Goal: Task Accomplishment & Management: Manage account settings

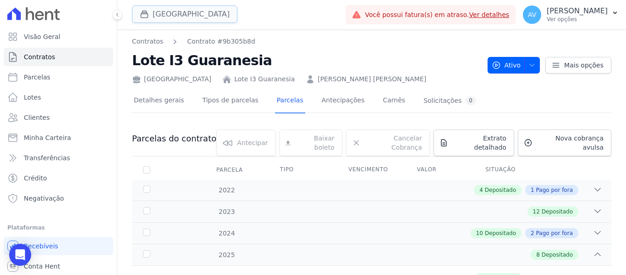
click at [196, 9] on button "[GEOGRAPHIC_DATA]" at bounding box center [184, 14] width 105 height 17
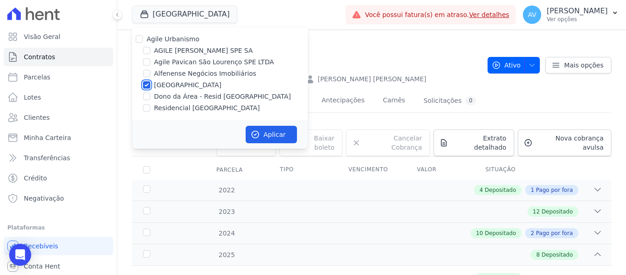
click at [148, 83] on input "[GEOGRAPHIC_DATA]" at bounding box center [146, 84] width 7 height 7
checkbox input "false"
click at [145, 99] on input "Dono da Área - Resid [GEOGRAPHIC_DATA]" at bounding box center [146, 96] width 7 height 7
checkbox input "true"
click at [269, 127] on button "Aplicar" at bounding box center [271, 134] width 51 height 17
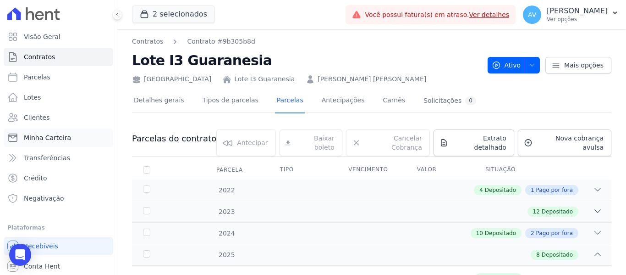
click at [50, 137] on span "Minha Carteira" at bounding box center [47, 137] width 47 height 9
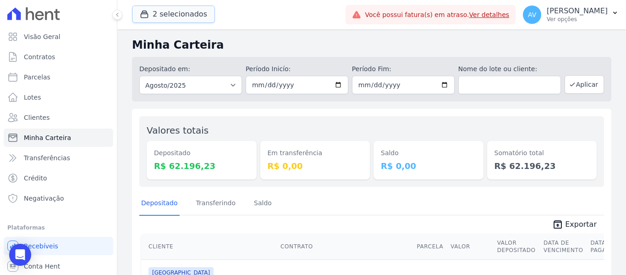
click at [188, 18] on button "2 selecionados" at bounding box center [173, 14] width 83 height 17
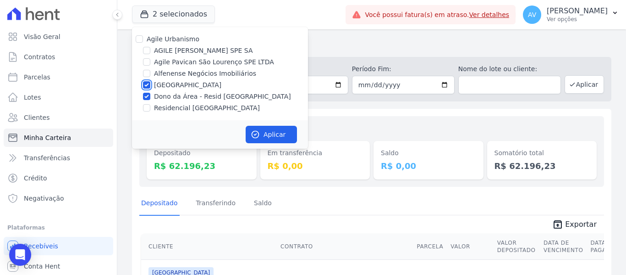
click at [144, 85] on input "[GEOGRAPHIC_DATA]" at bounding box center [146, 84] width 7 height 7
checkbox input "false"
click at [278, 133] on button "Aplicar" at bounding box center [271, 134] width 51 height 17
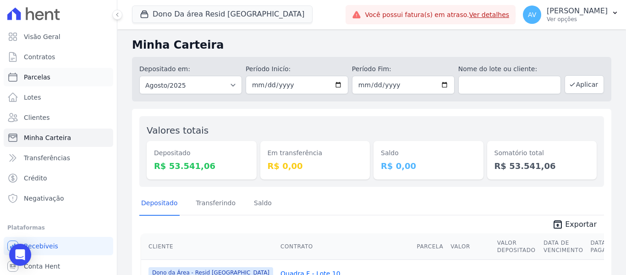
click at [49, 79] on link "Parcelas" at bounding box center [59, 77] width 110 height 18
select select
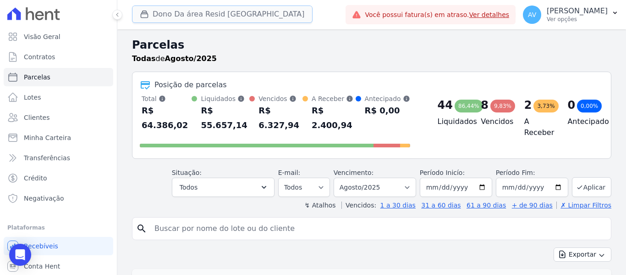
click at [216, 12] on button "Dono Da área Resid [GEOGRAPHIC_DATA]" at bounding box center [222, 14] width 181 height 17
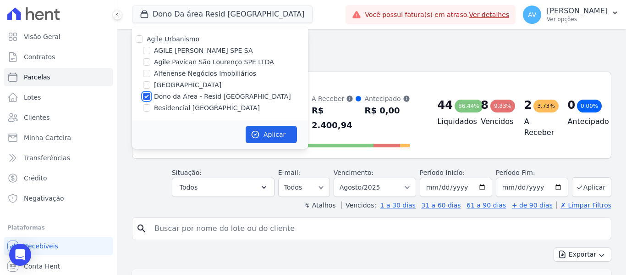
click at [147, 95] on input "Dono da Área - Resid [GEOGRAPHIC_DATA]" at bounding box center [146, 96] width 7 height 7
checkbox input "false"
click at [146, 104] on input "Residencial [GEOGRAPHIC_DATA]" at bounding box center [146, 107] width 7 height 7
checkbox input "true"
click at [264, 135] on button "Aplicar" at bounding box center [271, 134] width 51 height 17
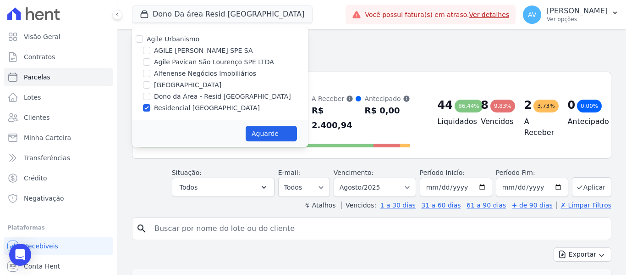
select select
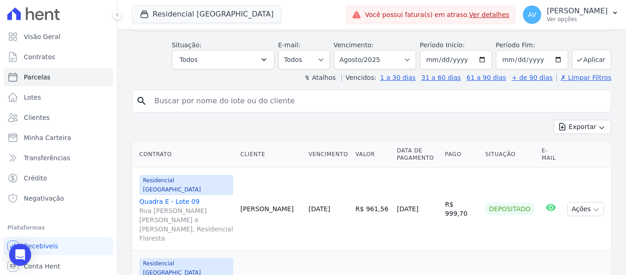
scroll to position [138, 0]
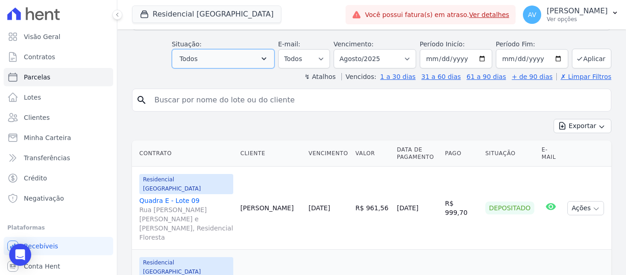
click at [252, 51] on button "Todos" at bounding box center [223, 58] width 103 height 19
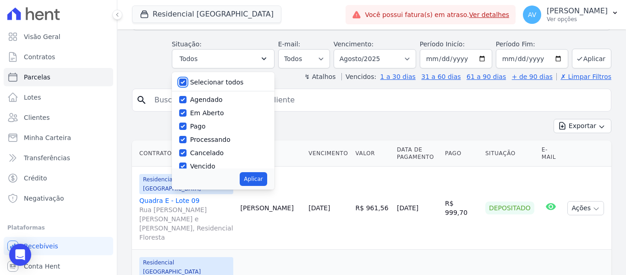
click at [187, 78] on input "Selecionar todos" at bounding box center [182, 81] width 7 height 7
checkbox input "false"
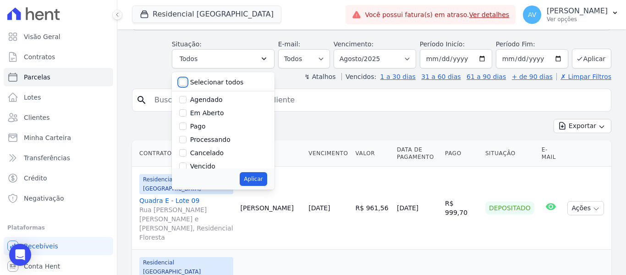
checkbox input "false"
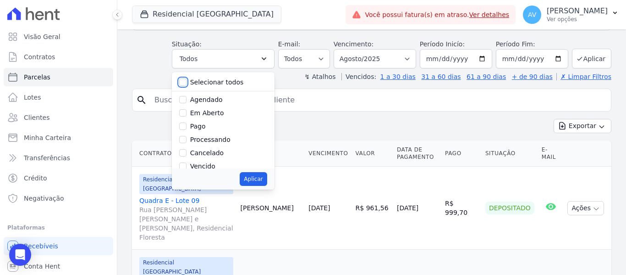
checkbox input "false"
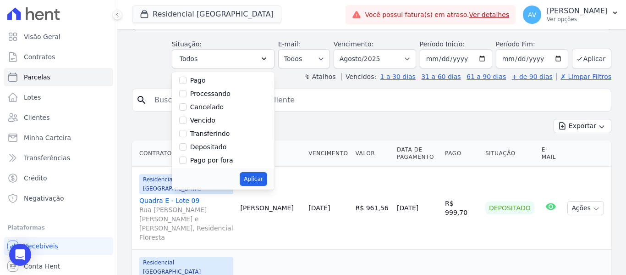
click at [190, 114] on div "Vencido" at bounding box center [223, 120] width 88 height 13
click at [187, 116] on input "Vencido" at bounding box center [182, 119] width 7 height 7
checkbox input "true"
click at [267, 172] on button "Aplicar" at bounding box center [253, 179] width 27 height 14
select select "overdue"
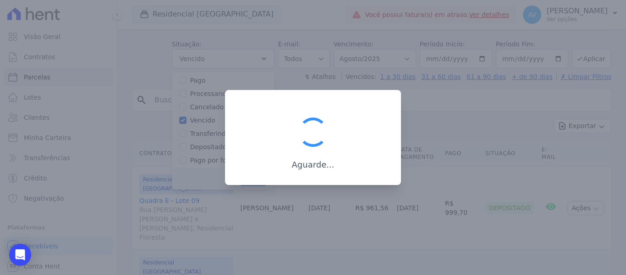
scroll to position [17, 0]
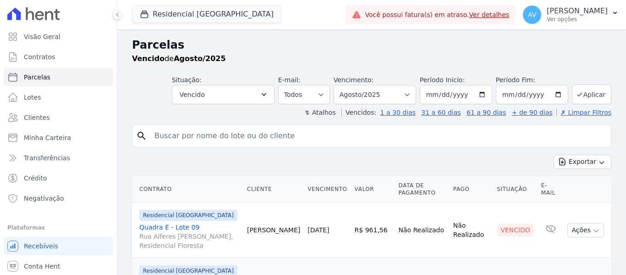
select select
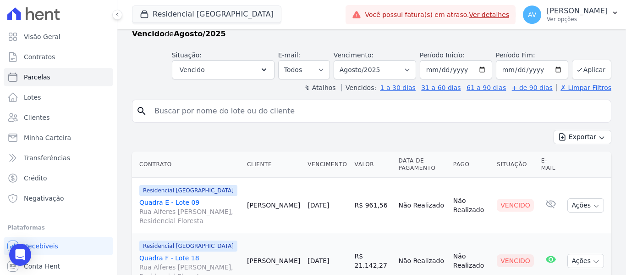
scroll to position [138, 0]
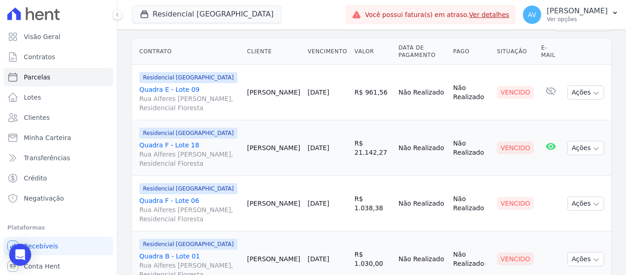
click at [183, 147] on link "Quadra F - Lote 18 Rua Alferes Domingos Vieira e Silva, Residencial Floresta" at bounding box center [189, 154] width 100 height 28
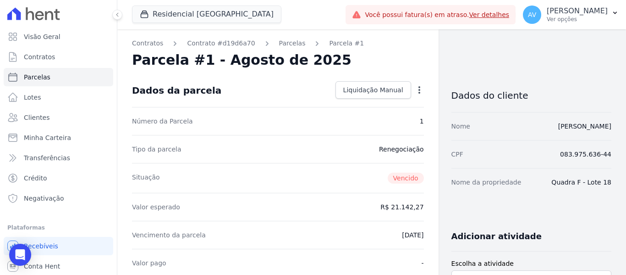
click at [415, 90] on icon "button" at bounding box center [419, 89] width 9 height 9
click at [290, 168] on div "Situação Vencido" at bounding box center [278, 178] width 292 height 30
click at [166, 19] on button "Residencial [GEOGRAPHIC_DATA]" at bounding box center [207, 14] width 150 height 17
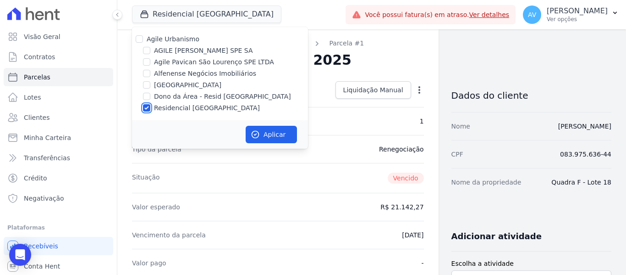
click at [144, 111] on input "Residencial [GEOGRAPHIC_DATA]" at bounding box center [146, 107] width 7 height 7
checkbox input "false"
click at [145, 96] on input "Dono da Área - Resid [GEOGRAPHIC_DATA]" at bounding box center [146, 96] width 7 height 7
checkbox input "true"
click at [276, 127] on button "Aplicar" at bounding box center [271, 134] width 51 height 17
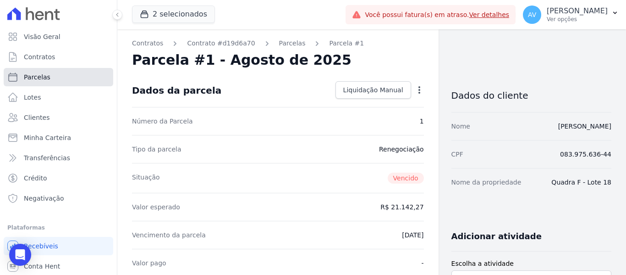
click at [70, 79] on link "Parcelas" at bounding box center [59, 77] width 110 height 18
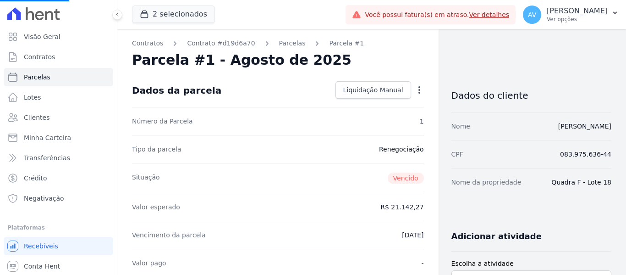
select select
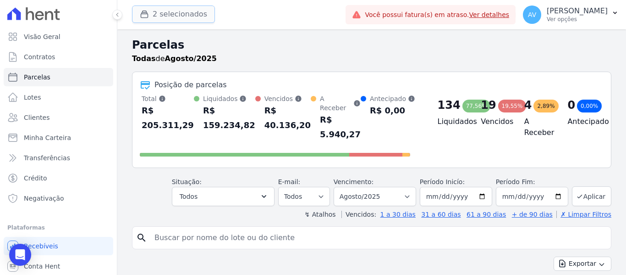
click at [168, 11] on button "2 selecionados" at bounding box center [173, 14] width 83 height 17
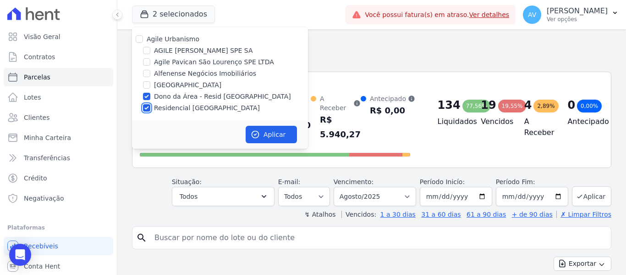
click at [144, 111] on input "Residencial [GEOGRAPHIC_DATA]" at bounding box center [146, 107] width 7 height 7
checkbox input "false"
click at [275, 133] on button "Aplicar" at bounding box center [271, 134] width 51 height 17
select select
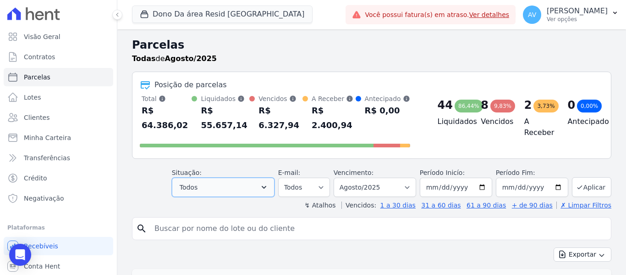
click at [266, 186] on icon "button" at bounding box center [264, 187] width 5 height 3
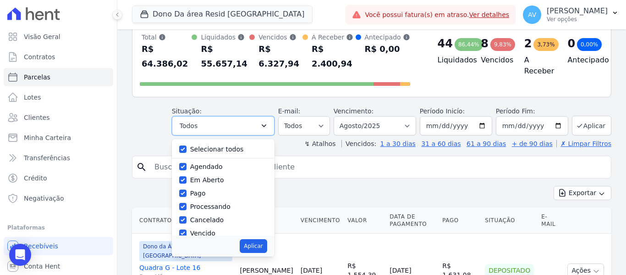
scroll to position [138, 0]
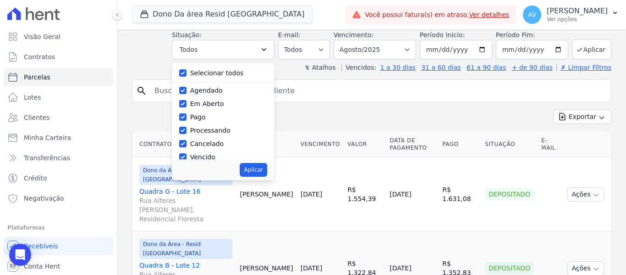
click at [189, 66] on div "Selecionar todos" at bounding box center [223, 72] width 88 height 13
click at [187, 69] on input "Selecionar todos" at bounding box center [182, 72] width 7 height 7
checkbox input "false"
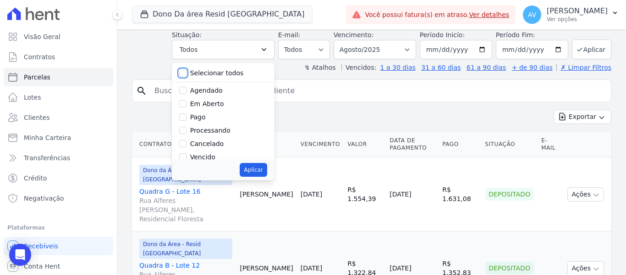
checkbox input "false"
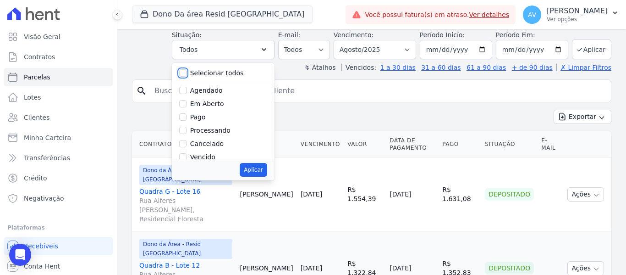
checkbox input "false"
click at [187, 153] on input "Vencido" at bounding box center [182, 156] width 7 height 7
checkbox input "true"
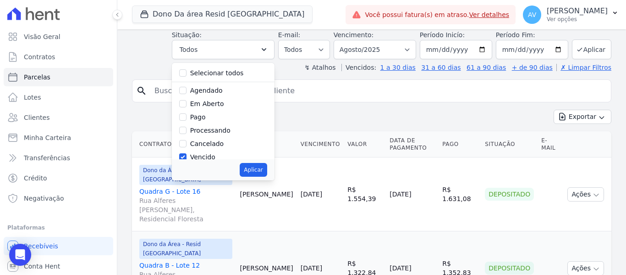
click at [260, 159] on div "Aplicar" at bounding box center [223, 169] width 103 height 21
click at [259, 163] on button "Aplicar" at bounding box center [253, 170] width 27 height 14
select select "overdue"
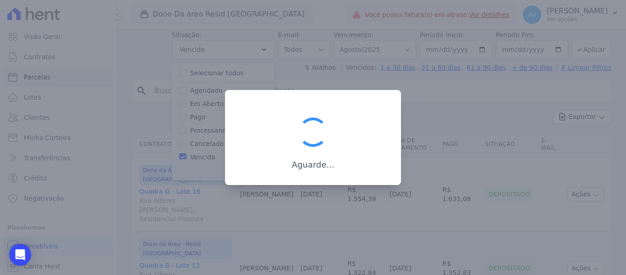
scroll to position [17, 0]
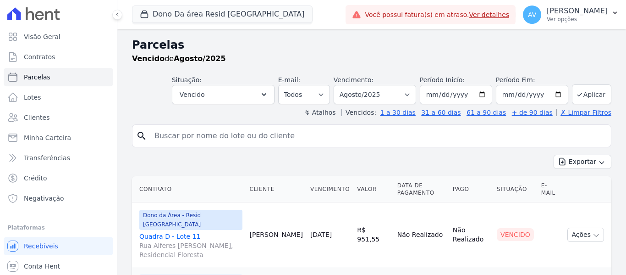
select select
